Goal: Information Seeking & Learning: Find specific fact

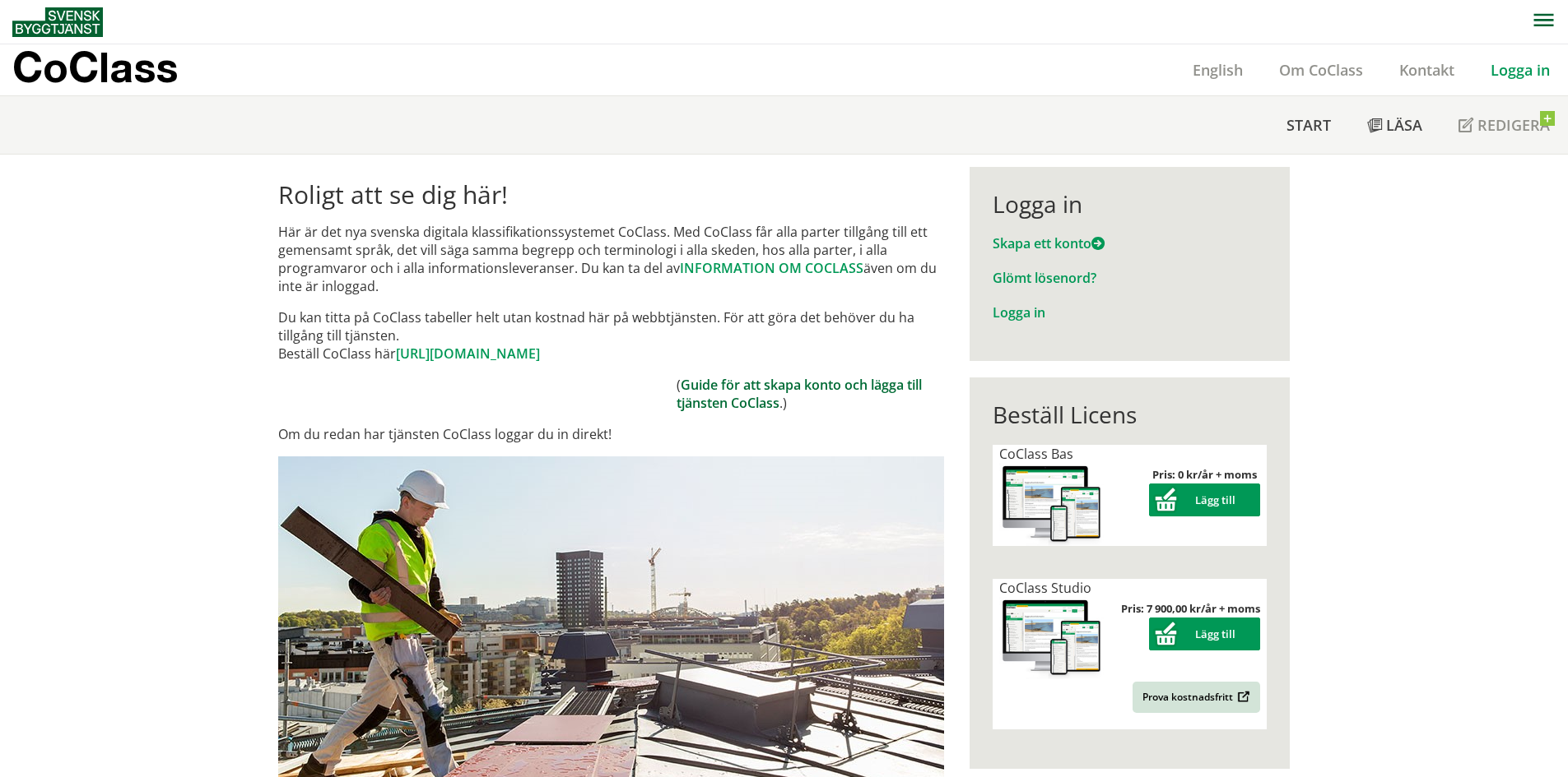
scroll to position [411, 0]
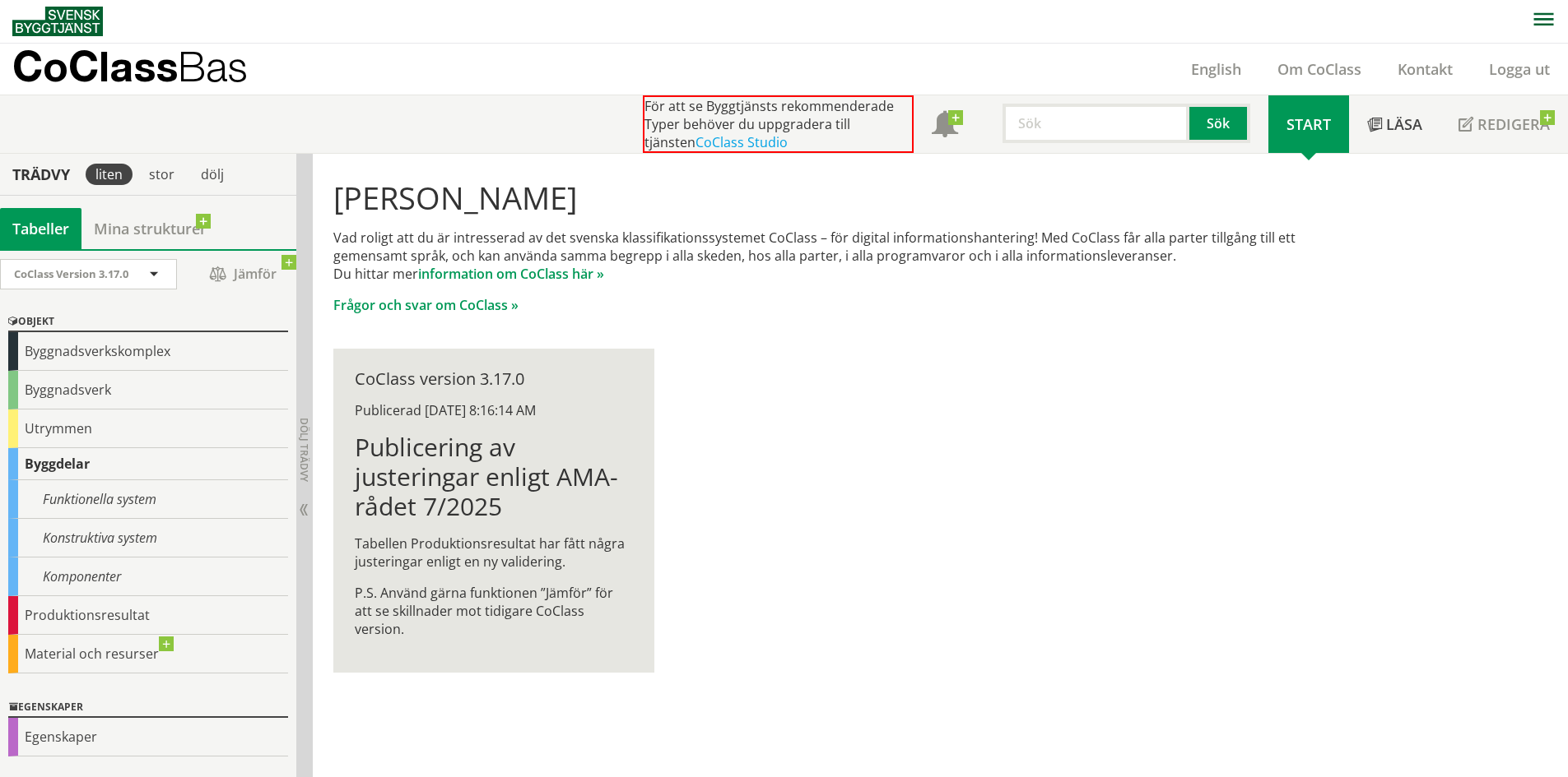
click at [1085, 135] on input "text" at bounding box center [1096, 123] width 187 height 40
click at [1088, 153] on div "radiatorer" at bounding box center [1092, 158] width 172 height 25
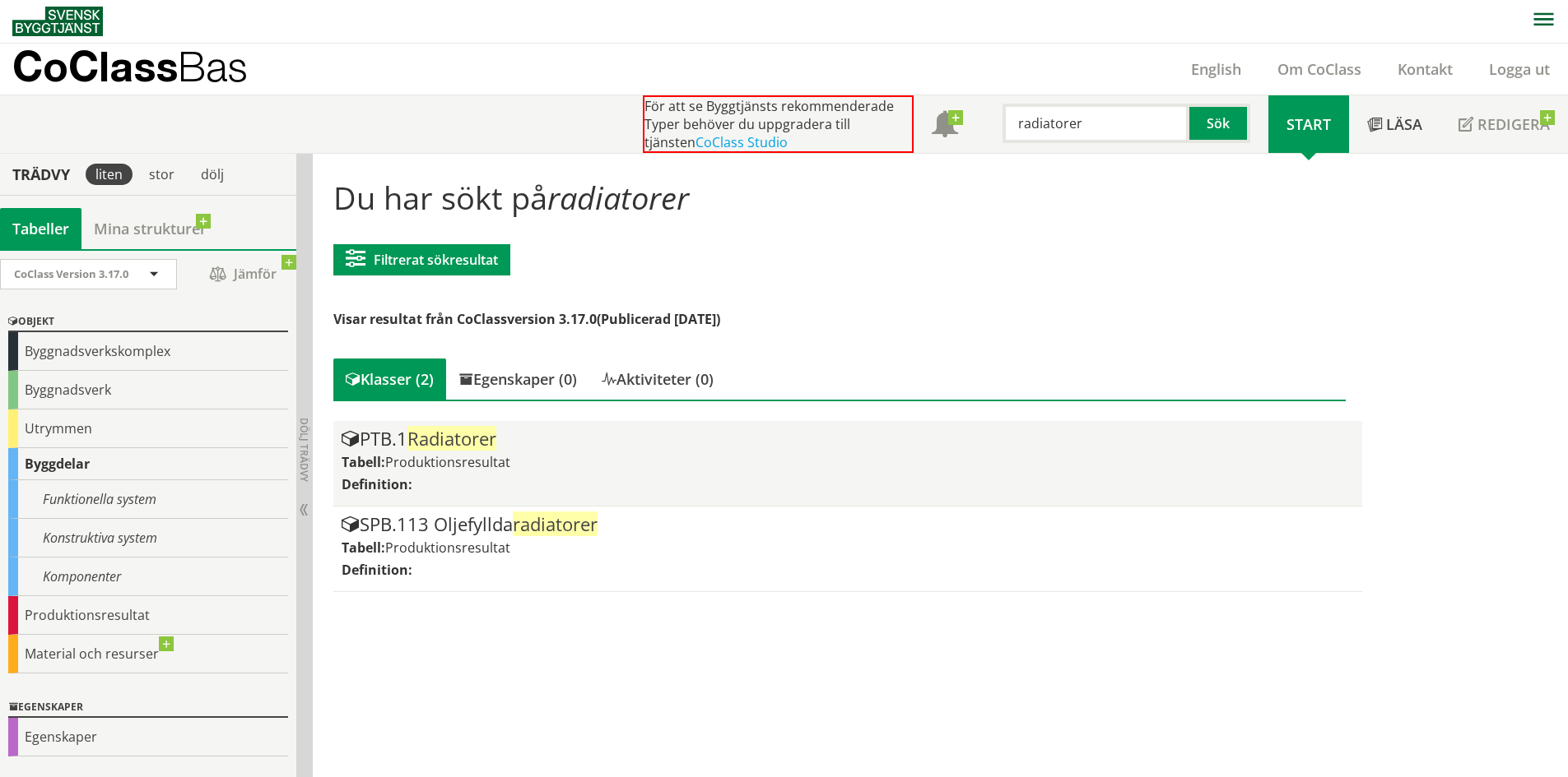
type input "radiatorer"
click at [892, 452] on div "PTB.1 Radiatorer Tabell: Produktionsresultat Definition:" at bounding box center [847, 463] width 1011 height 68
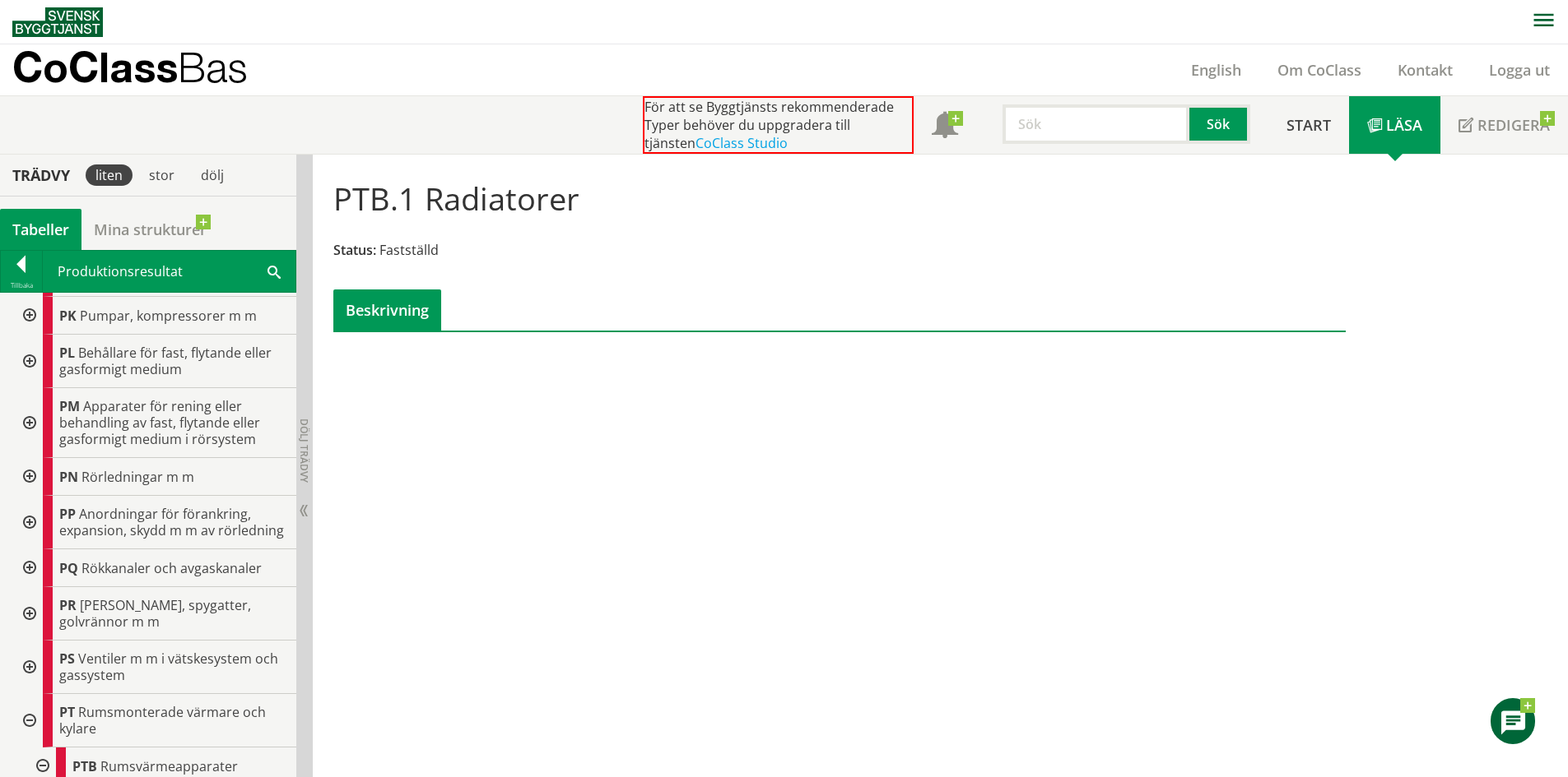
scroll to position [1398, 0]
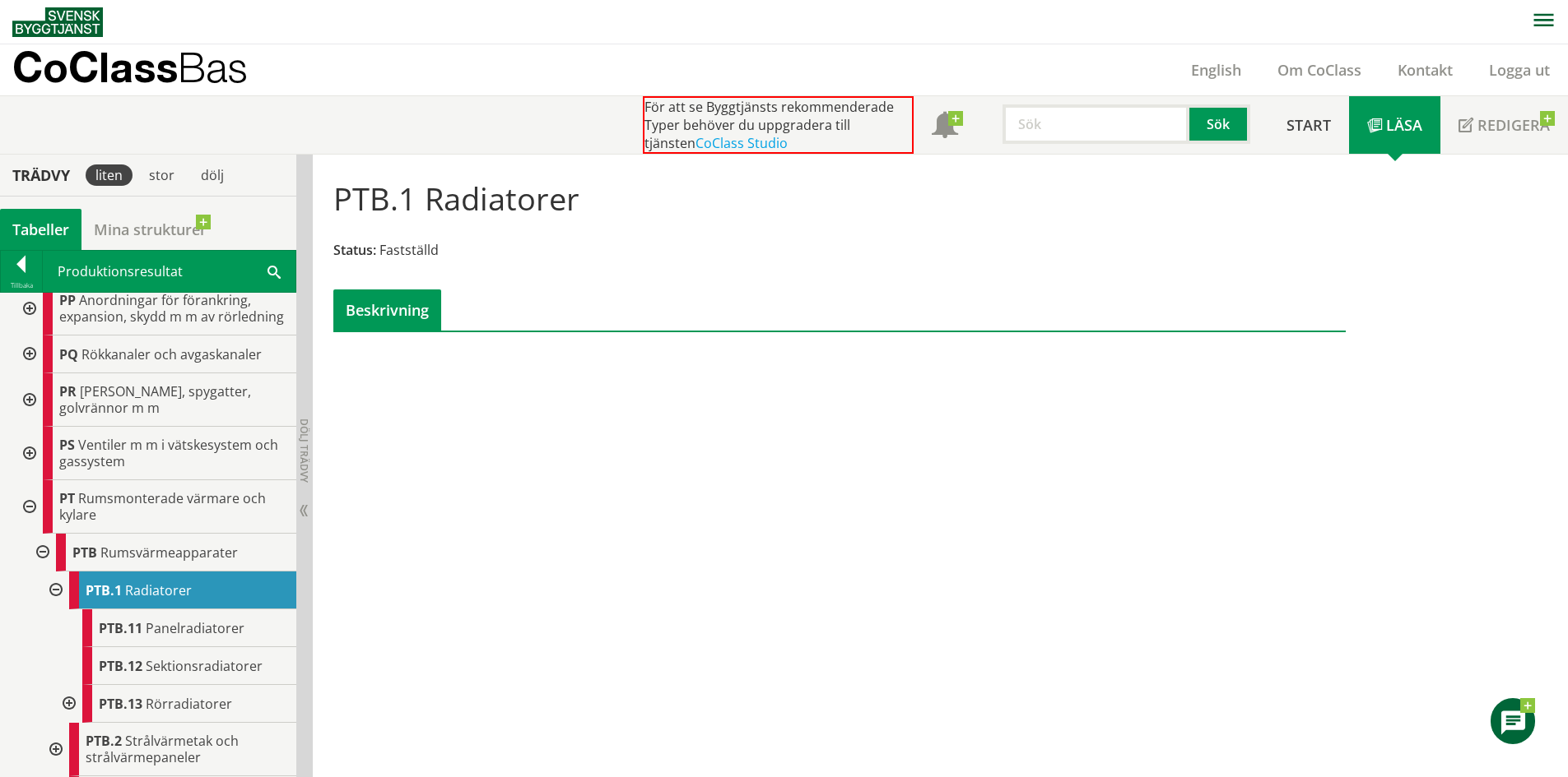
drag, startPoint x: 588, startPoint y: 206, endPoint x: 401, endPoint y: 180, distance: 188.8
click at [299, 186] on div "Trädvy liten stor [GEOGRAPHIC_DATA] Tabeller Mina strukturer CoClass Version 3.…" at bounding box center [784, 466] width 1568 height 624
drag, startPoint x: 360, startPoint y: 190, endPoint x: 338, endPoint y: 191, distance: 22.0
click at [358, 191] on h1 "PTB.1 Radiatorer" at bounding box center [456, 198] width 246 height 36
drag, startPoint x: 339, startPoint y: 193, endPoint x: 529, endPoint y: 200, distance: 190.1
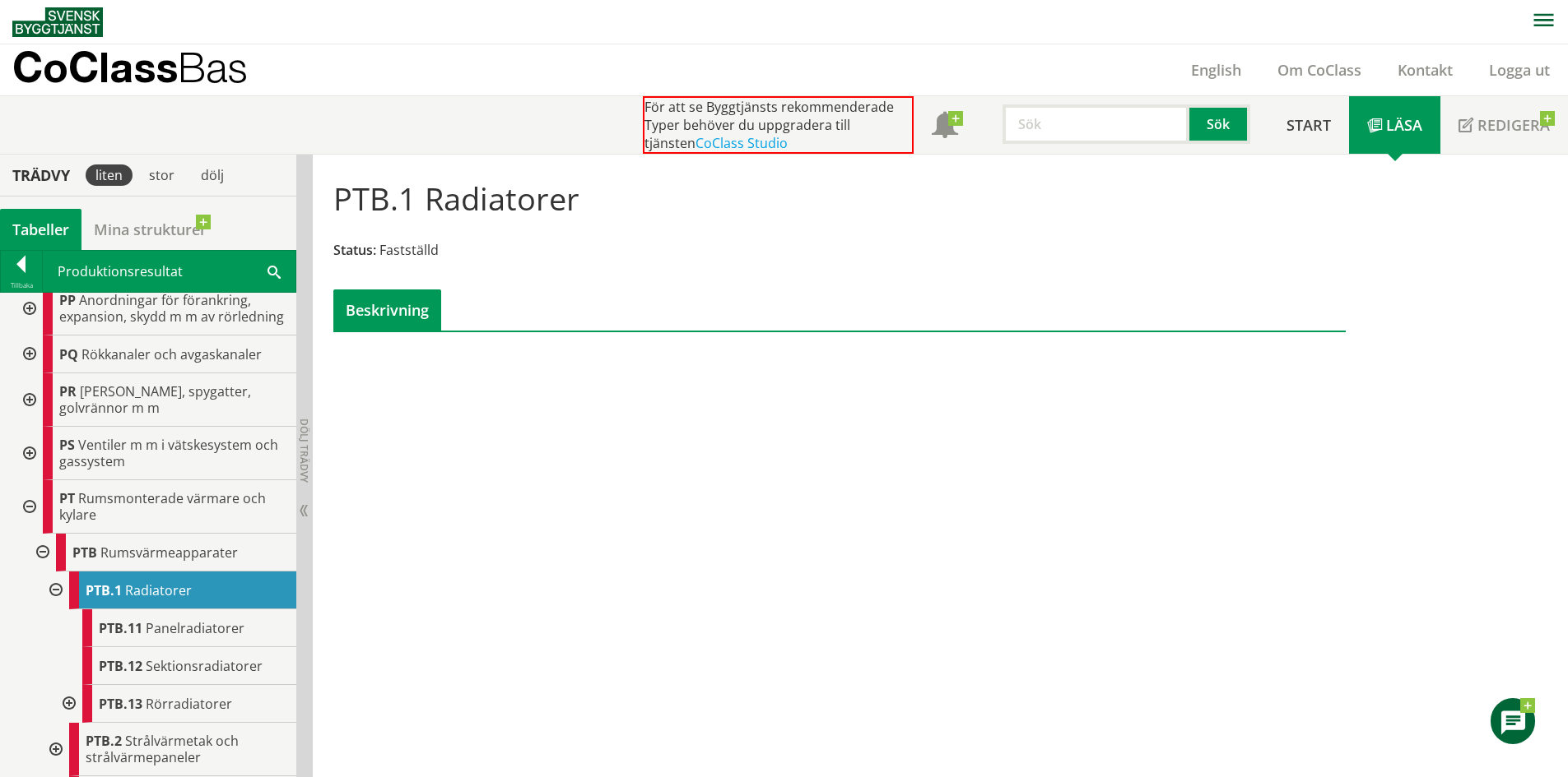
click at [556, 204] on h1 "PTB.1 Radiatorer" at bounding box center [456, 198] width 246 height 36
click at [529, 199] on h1 "PTB.1 Radiatorer" at bounding box center [456, 198] width 246 height 36
click at [529, 199] on h1 "PTB.1 Radiatorer" at bounding box center [456, 198] width 246 height 36
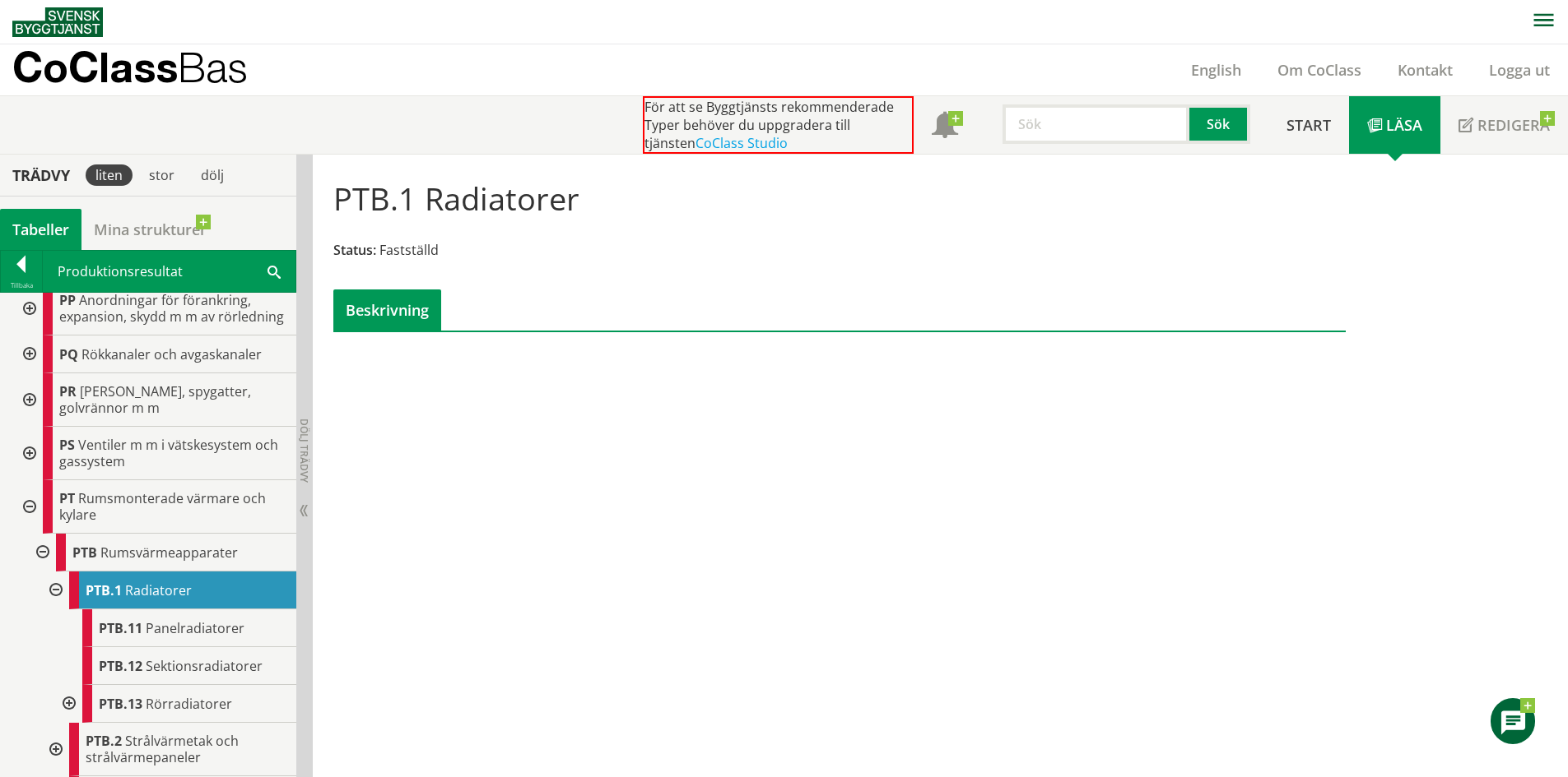
drag, startPoint x: 149, startPoint y: 609, endPoint x: 721, endPoint y: 616, distance: 572.0
click at [728, 629] on div "PTB.1 Radiatorer Status: Fastställd Beskrivning Kontakta oss! I den senaste ver…" at bounding box center [940, 466] width 1255 height 624
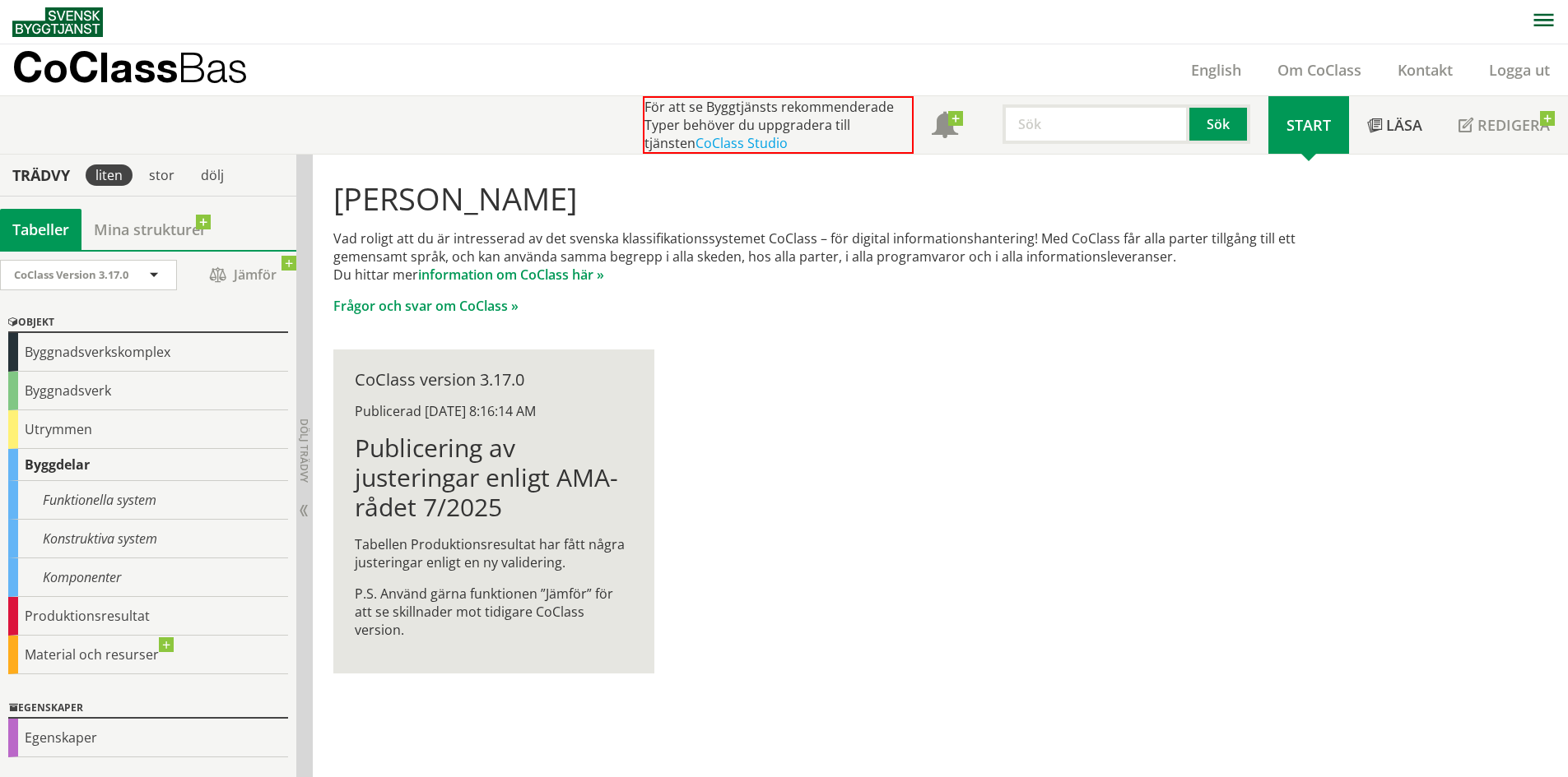
click at [1059, 128] on input "text" at bounding box center [1096, 123] width 187 height 40
type input "test"
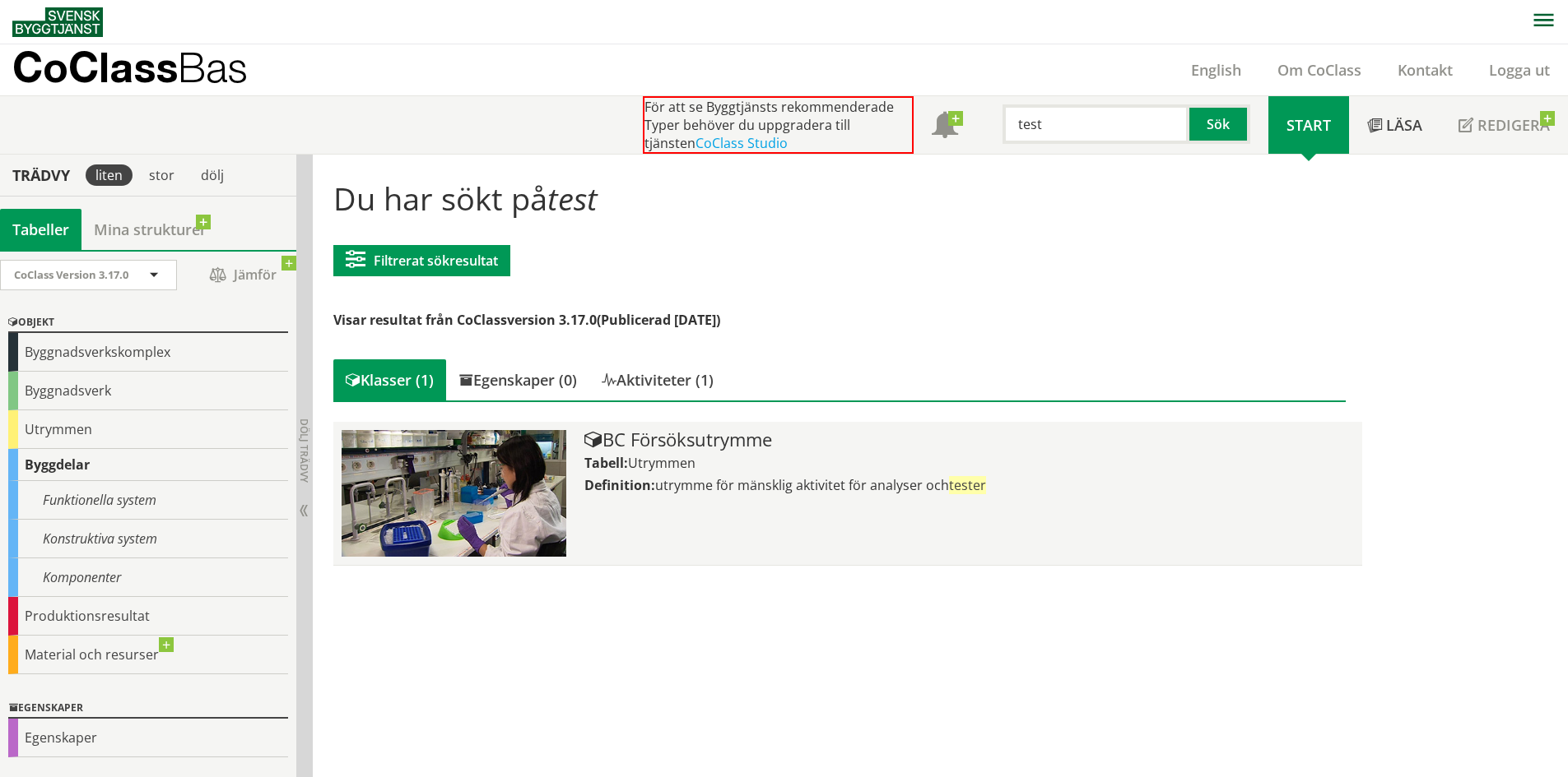
scroll to position [1, 0]
